Goal: Navigation & Orientation: Find specific page/section

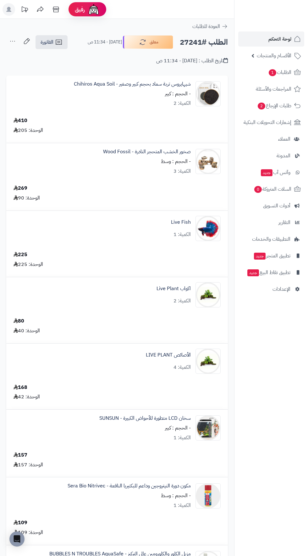
scroll to position [284, 0]
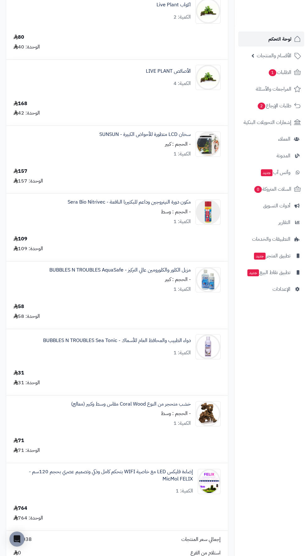
click at [282, 37] on span "لوحة التحكم" at bounding box center [280, 39] width 23 height 9
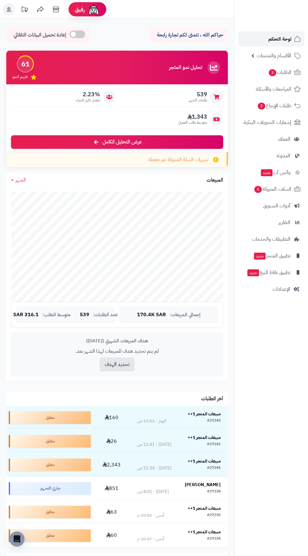
click at [275, 39] on span "لوحة التحكم" at bounding box center [280, 39] width 23 height 9
